Goal: Navigation & Orientation: Find specific page/section

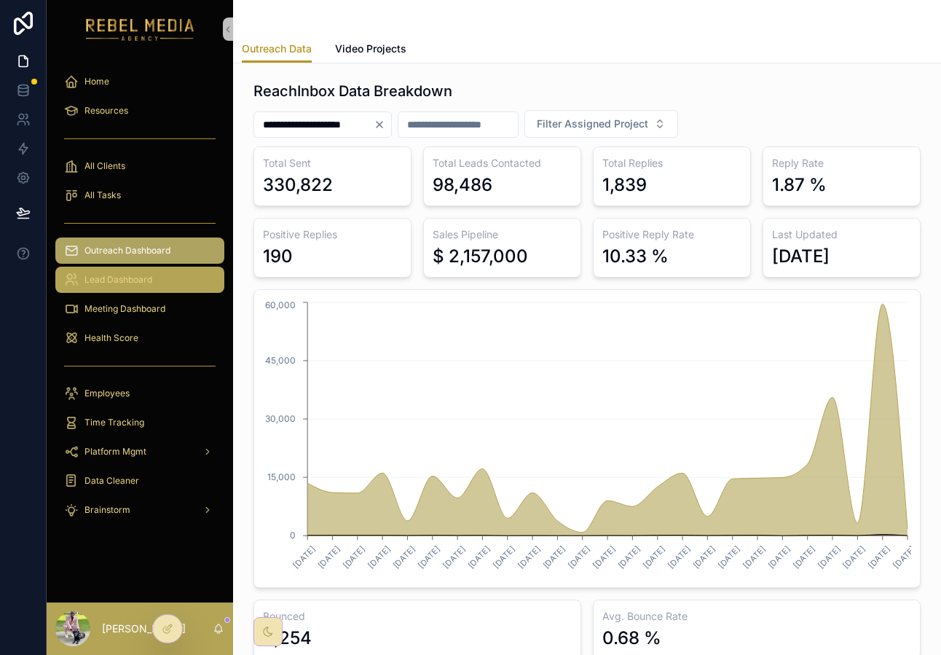
click at [189, 288] on div "Lead Dashboard" at bounding box center [139, 279] width 151 height 23
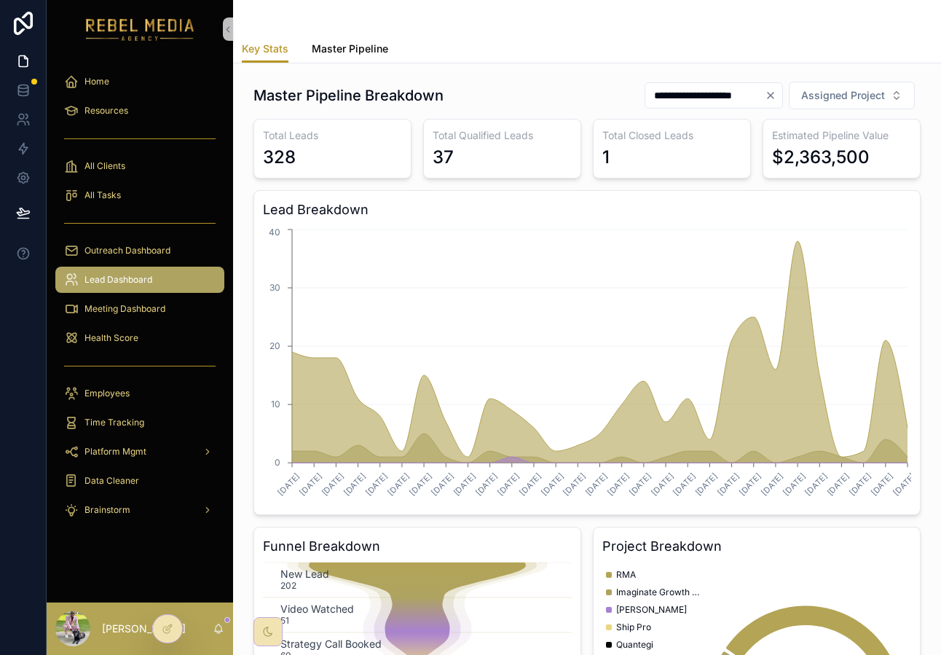
click at [364, 57] on link "Master Pipeline" at bounding box center [350, 50] width 76 height 29
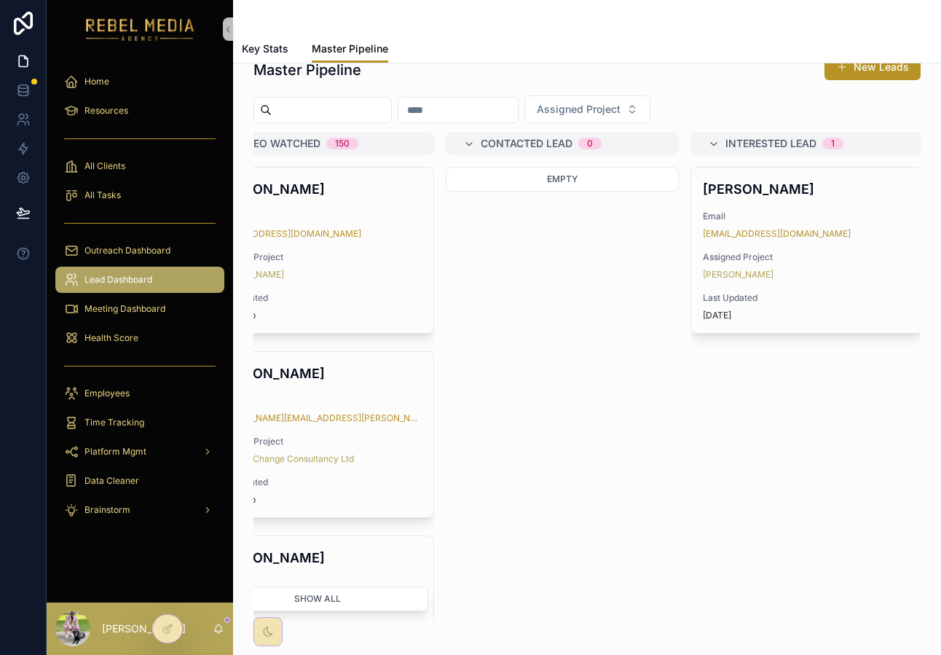
scroll to position [0, 334]
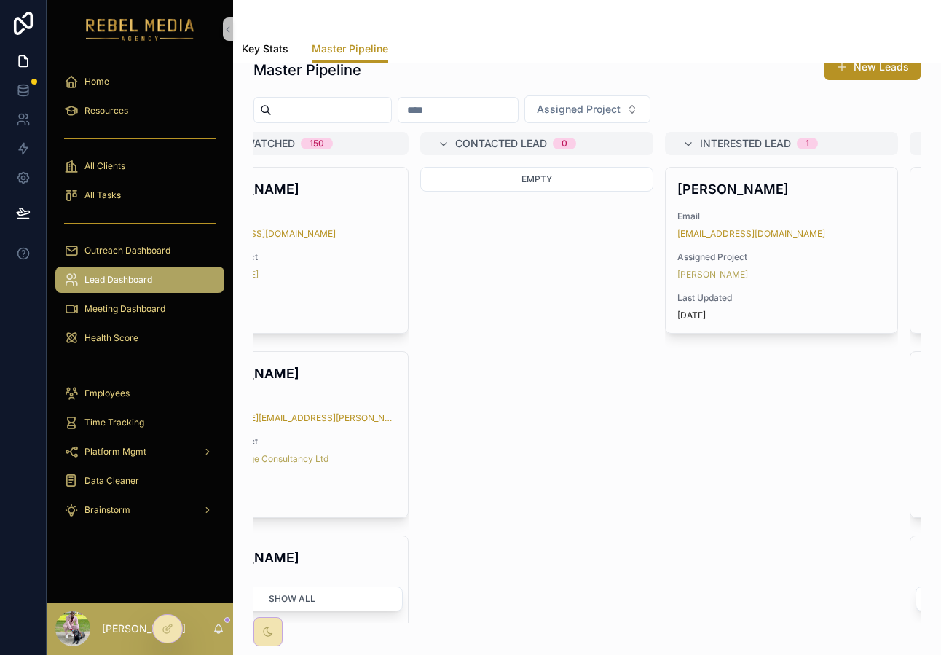
click at [269, 52] on span "Key Stats" at bounding box center [265, 49] width 47 height 15
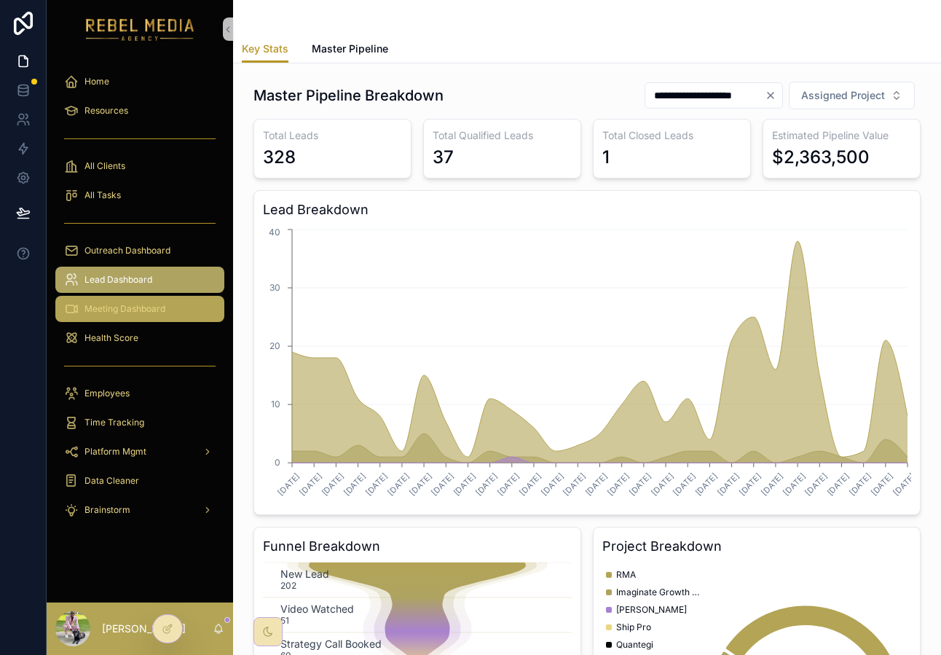
click at [151, 308] on span "Meeting Dashboard" at bounding box center [124, 309] width 81 height 12
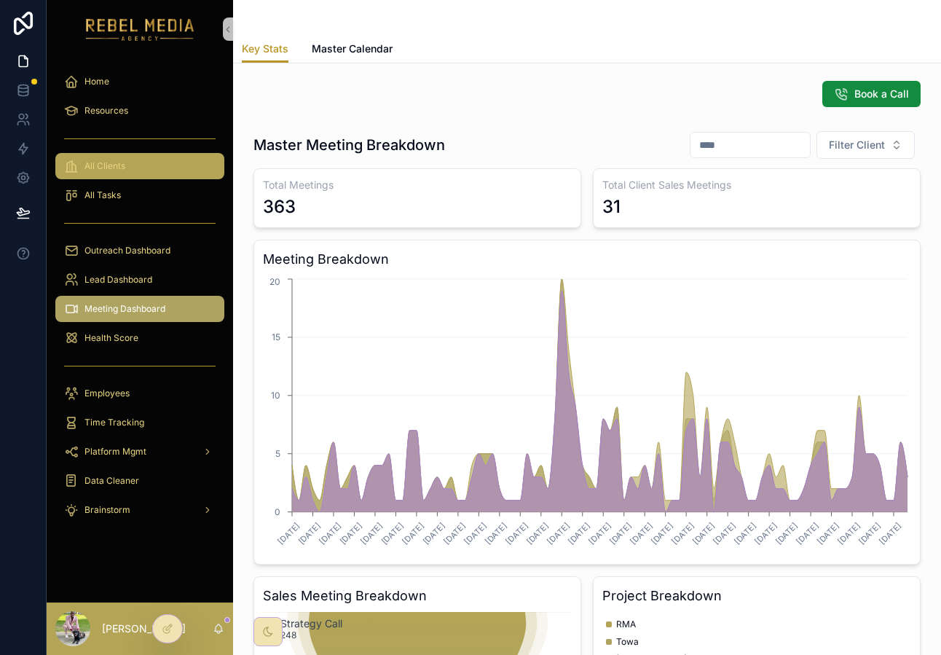
click at [139, 159] on div "All Clients" at bounding box center [139, 165] width 151 height 23
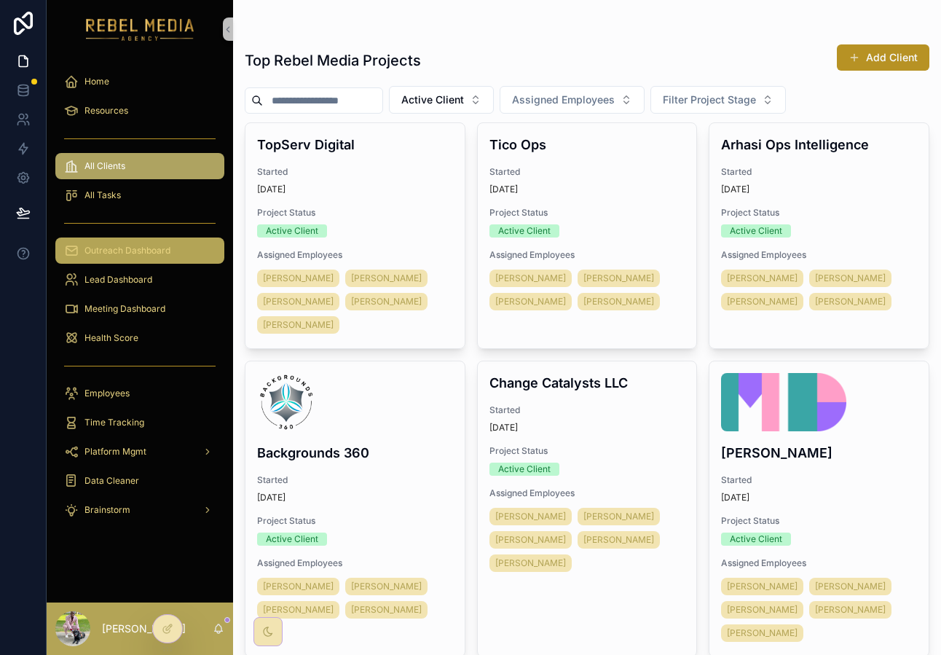
click at [153, 253] on span "Outreach Dashboard" at bounding box center [127, 251] width 86 height 12
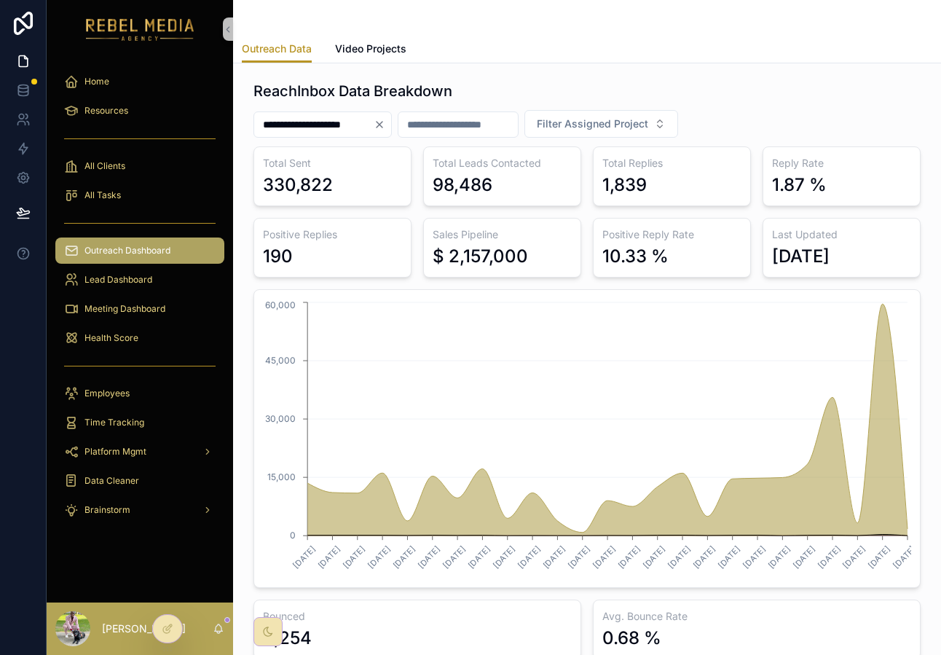
click at [382, 127] on icon "Clear" at bounding box center [380, 125] width 6 height 6
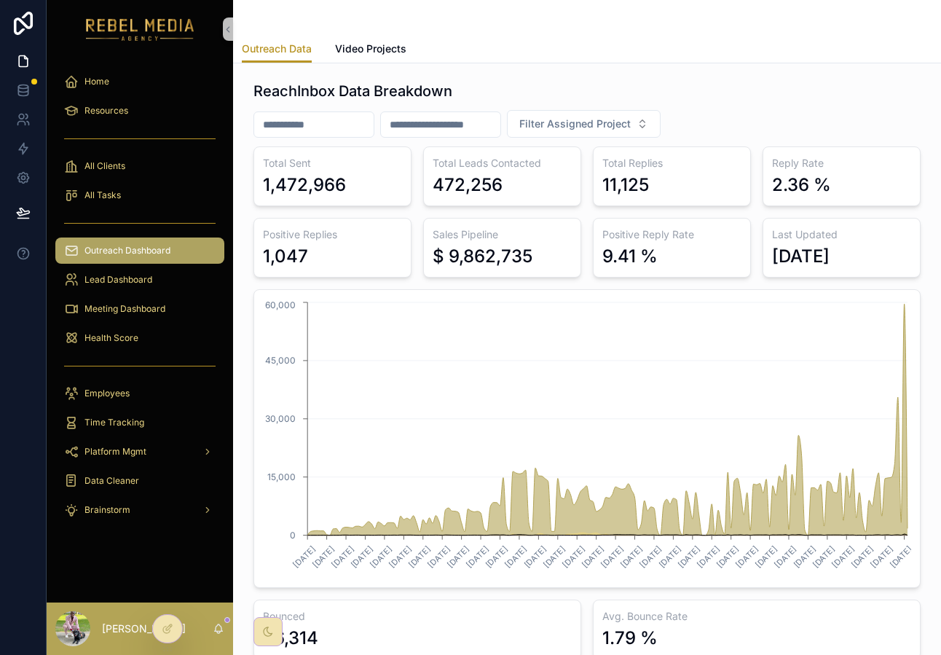
click at [475, 259] on div "$ 9,862,735" at bounding box center [483, 256] width 100 height 23
click at [127, 293] on div "Lead Dashboard" at bounding box center [140, 279] width 186 height 29
click at [112, 277] on span "Lead Dashboard" at bounding box center [118, 280] width 68 height 12
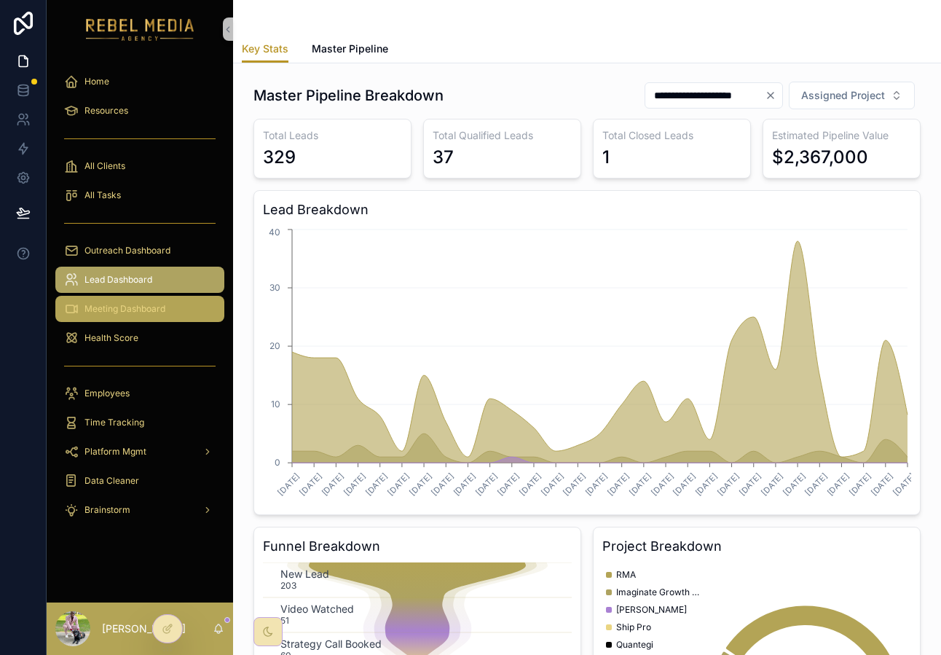
click at [111, 302] on div "Meeting Dashboard" at bounding box center [139, 308] width 151 height 23
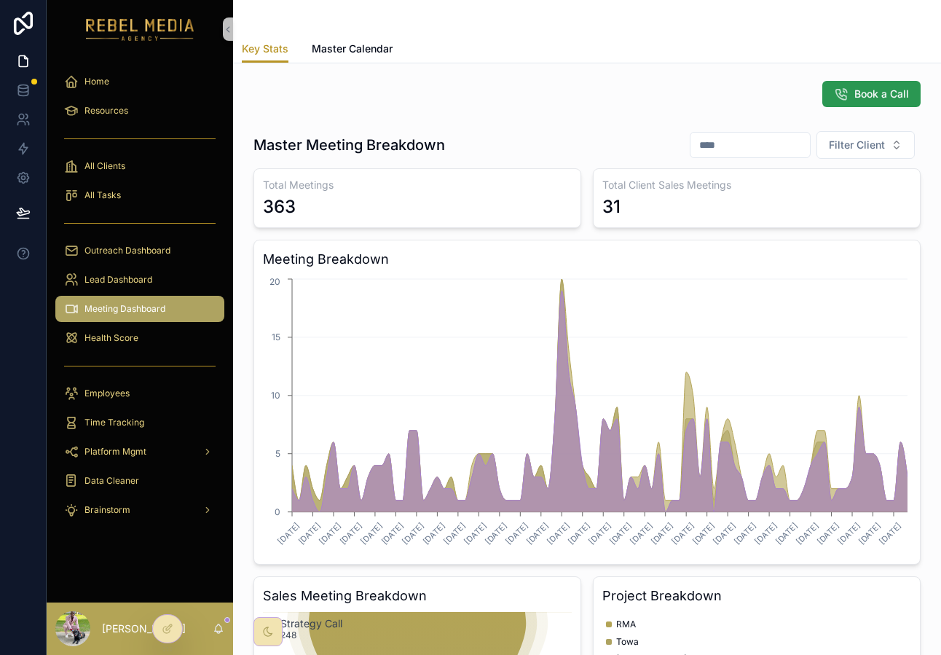
click at [843, 98] on icon "scrollable content" at bounding box center [841, 94] width 15 height 15
